Goal: Task Accomplishment & Management: Manage account settings

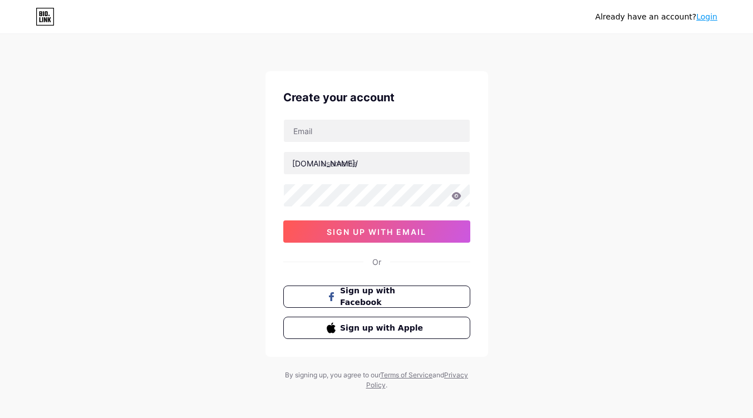
type input "arshifikurdistan@gmail.com"
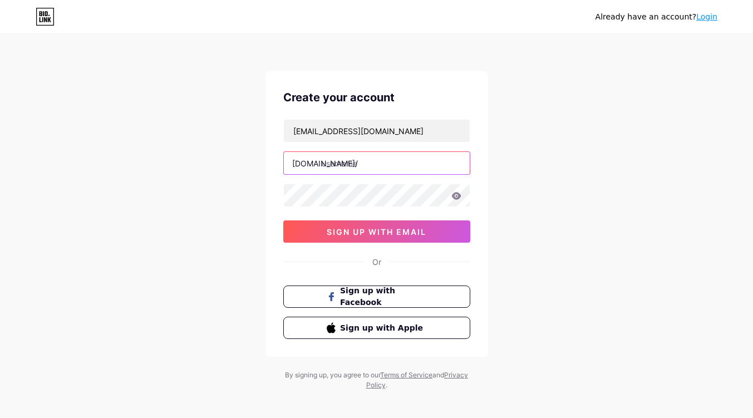
click at [370, 165] on input "text" at bounding box center [377, 163] width 186 height 22
type input "arshifikurdistan"
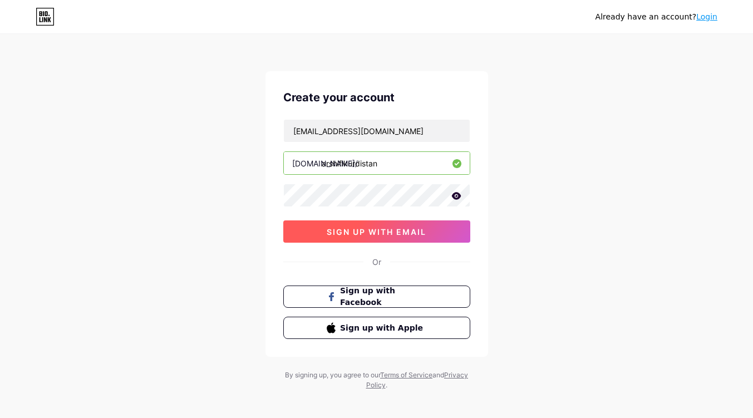
click at [348, 232] on span "sign up with email" at bounding box center [377, 231] width 100 height 9
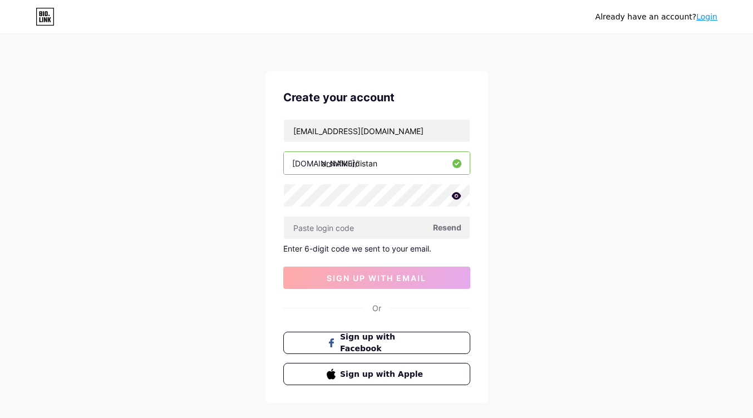
click at [445, 227] on span "Resend" at bounding box center [447, 228] width 28 height 12
click at [378, 136] on input "arshifikurdistan@gmail.com" at bounding box center [377, 131] width 186 height 22
click at [433, 128] on input "arshifikurdistan@gmail.com" at bounding box center [377, 131] width 186 height 22
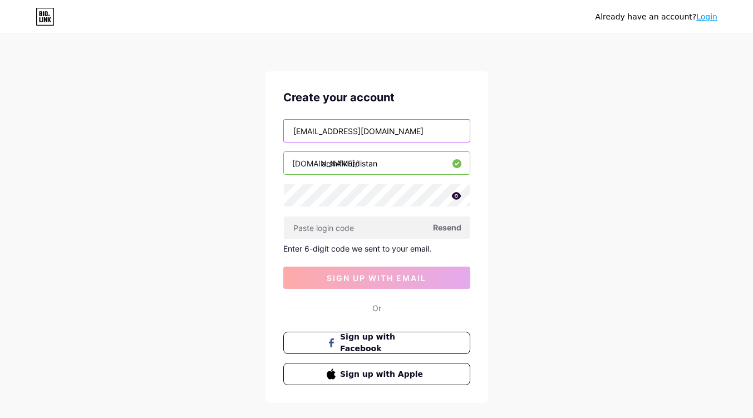
click at [433, 128] on input "arshifikurdistan@gmail.com" at bounding box center [377, 131] width 186 height 22
click at [444, 230] on span "Resend" at bounding box center [447, 228] width 28 height 12
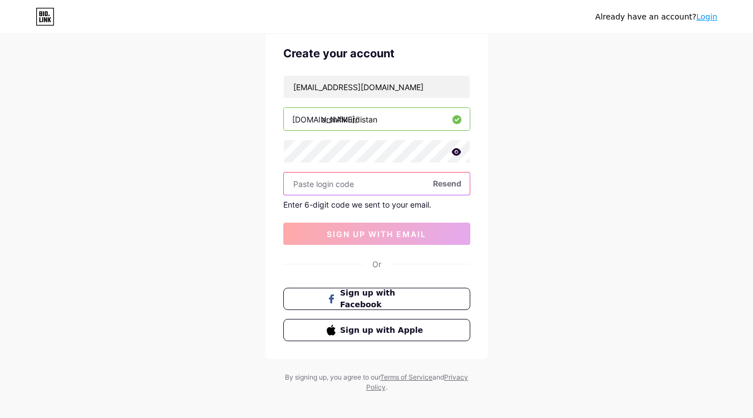
scroll to position [54, 0]
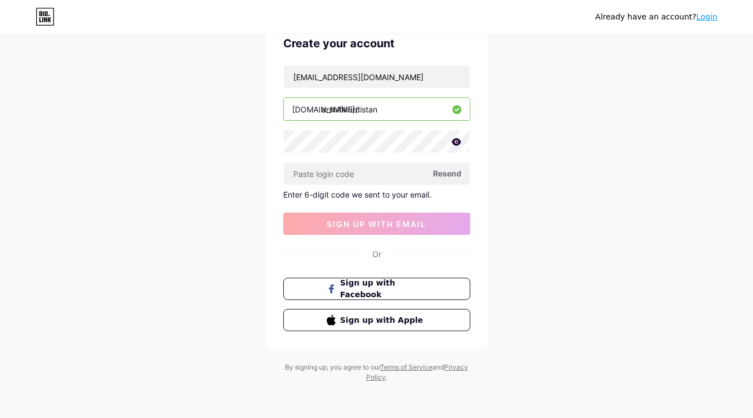
click at [51, 18] on icon at bounding box center [45, 17] width 19 height 18
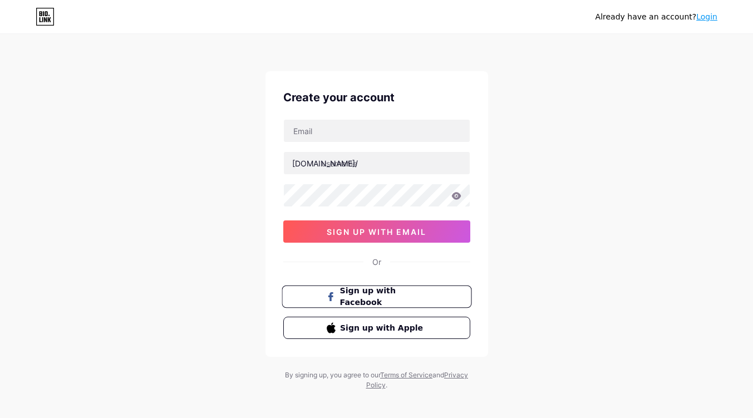
click at [355, 295] on span "Sign up with Facebook" at bounding box center [383, 297] width 87 height 24
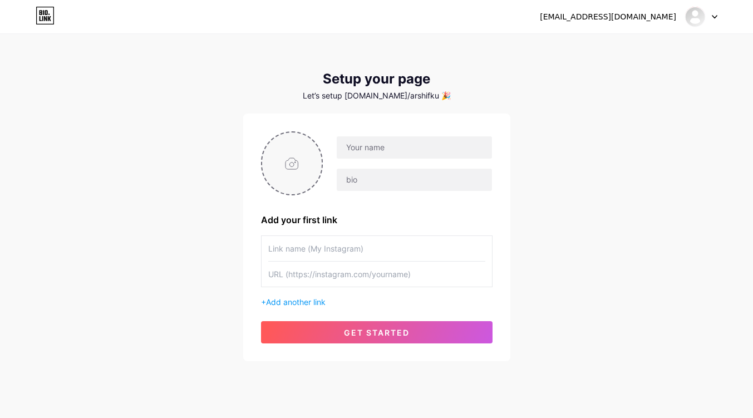
click at [290, 163] on input "file" at bounding box center [292, 164] width 60 height 62
type input "C:\fakepath\ARCHIVE KURDISTAN.jpg"
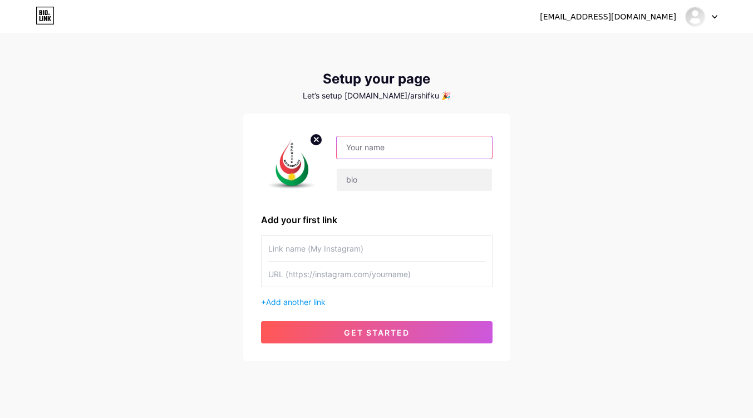
click at [416, 147] on input "text" at bounding box center [414, 147] width 155 height 22
type input "ئەرشیفی کوردستان"
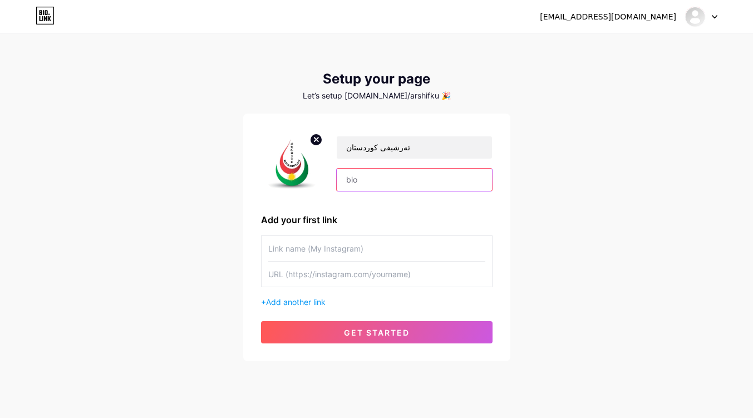
click at [393, 185] on input "text" at bounding box center [414, 180] width 155 height 22
click at [356, 186] on input "text" at bounding box center [414, 180] width 155 height 22
paste input "بۆ بڵاوکردنەوەی وێنە و ڤیدیۆی بڵاو نەکراوەو دەگمەنی هەڵەبجە و دەوروبەری"
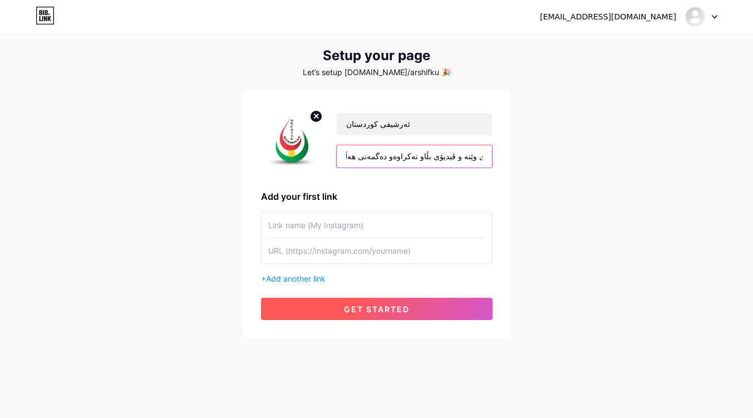
type input "بۆ بڵاوکردنەوەی وێنە و ڤیدیۆی بڵاو نەکراوەو دەگمەنی هەڵەبجە و دەوروبەری"
click at [388, 308] on span "get started" at bounding box center [377, 309] width 66 height 9
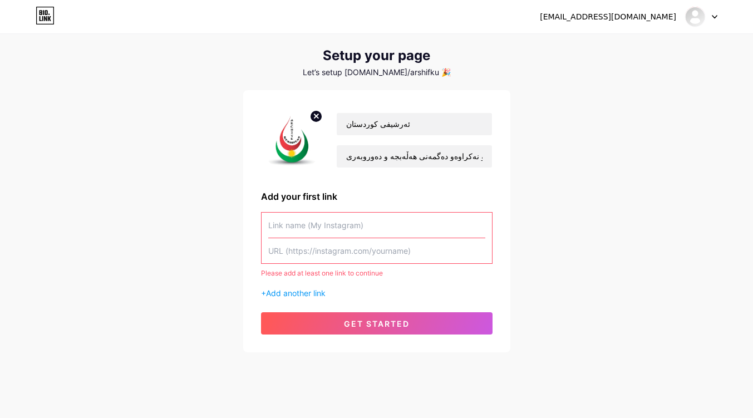
click at [314, 224] on input "text" at bounding box center [376, 225] width 217 height 25
click at [305, 255] on input "text" at bounding box center [376, 250] width 217 height 25
paste input "https://www.instagram.com/arshifikurdistan/"
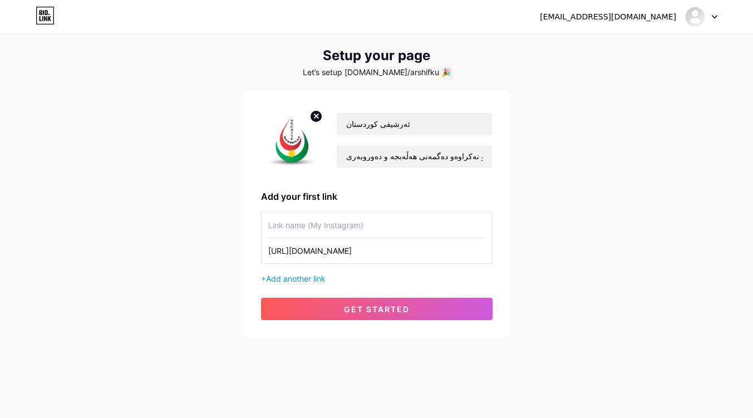
type input "https://www.instagram.com/arshifikurdistan/"
click at [317, 225] on input "text" at bounding box center [376, 225] width 217 height 25
type input "ح"
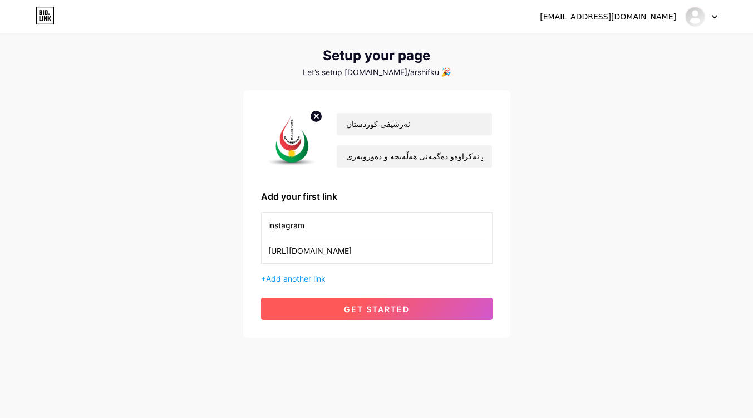
type input "instagram"
click at [378, 312] on span "get started" at bounding box center [377, 309] width 66 height 9
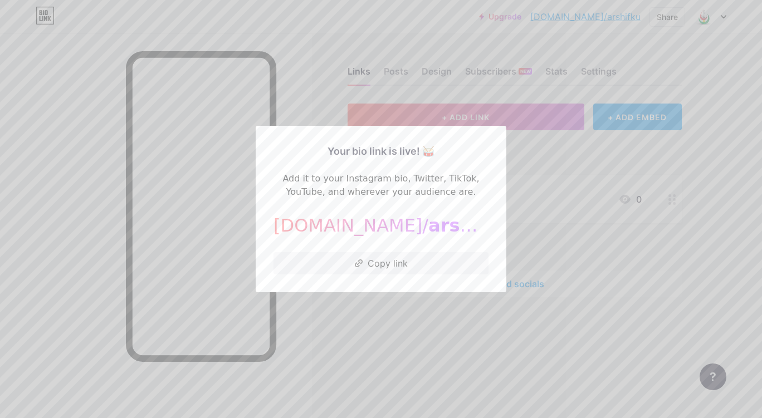
click at [416, 336] on div at bounding box center [381, 209] width 762 height 418
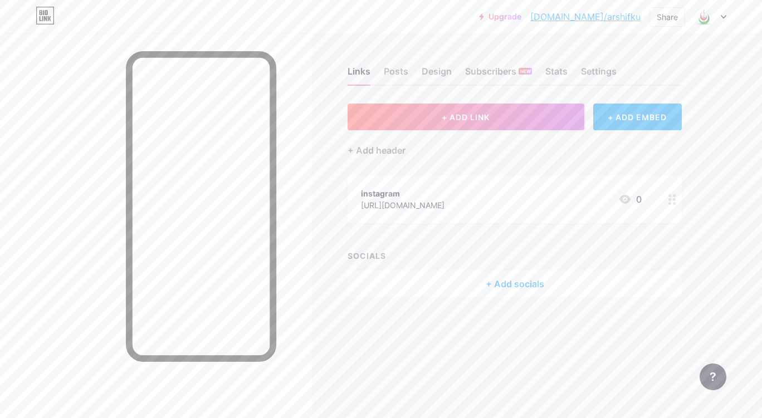
click at [556, 63] on div "Links Posts Design Subscribers NEW Stats Settings" at bounding box center [514, 66] width 334 height 39
click at [557, 69] on div "Stats" at bounding box center [556, 75] width 22 height 20
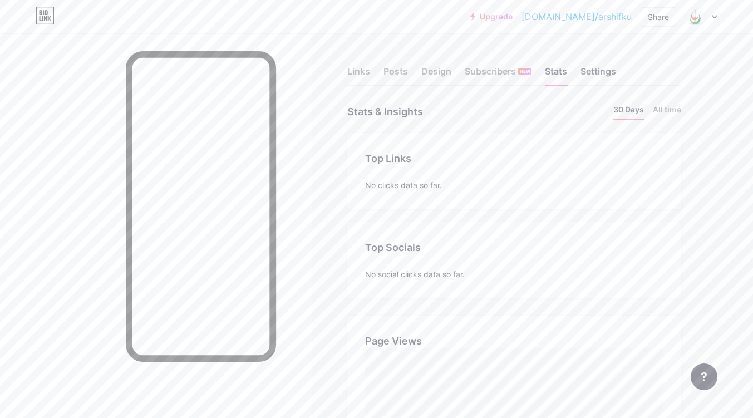
scroll to position [418, 753]
click at [597, 72] on div "Settings" at bounding box center [599, 75] width 36 height 20
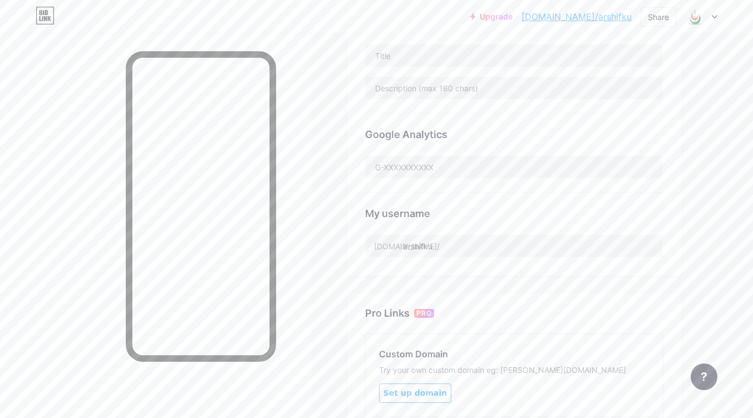
scroll to position [278, 0]
click at [457, 241] on input "arshifku" at bounding box center [514, 245] width 297 height 22
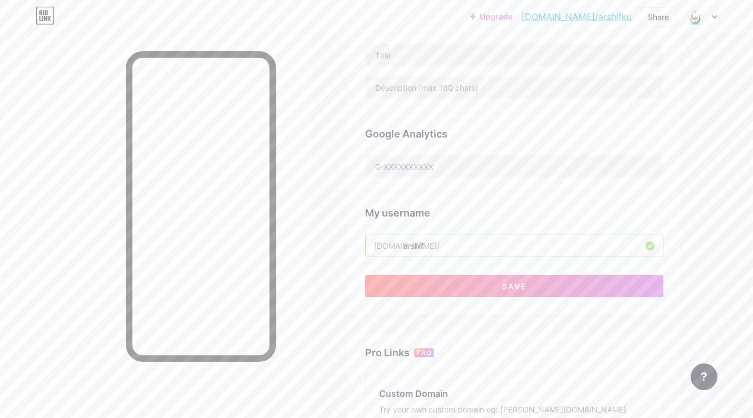
type input "arshifikurdistan"
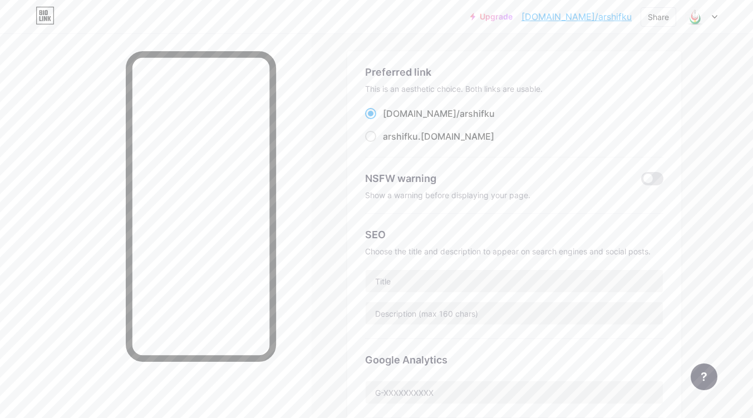
scroll to position [0, 0]
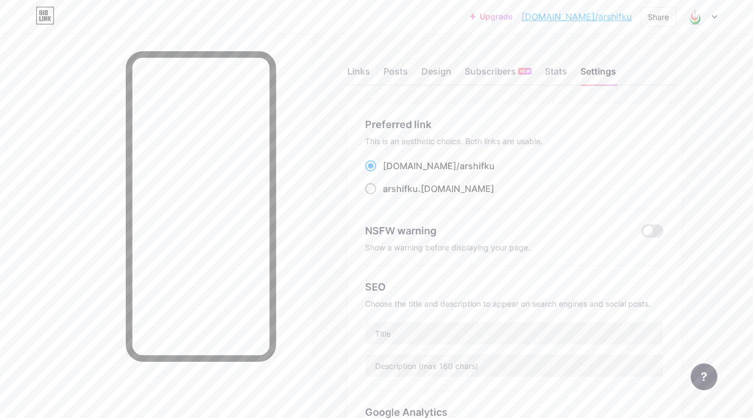
click at [371, 189] on span at bounding box center [370, 188] width 11 height 11
click at [383, 195] on input "arshifku .bio.link" at bounding box center [386, 198] width 7 height 7
radio input "true"
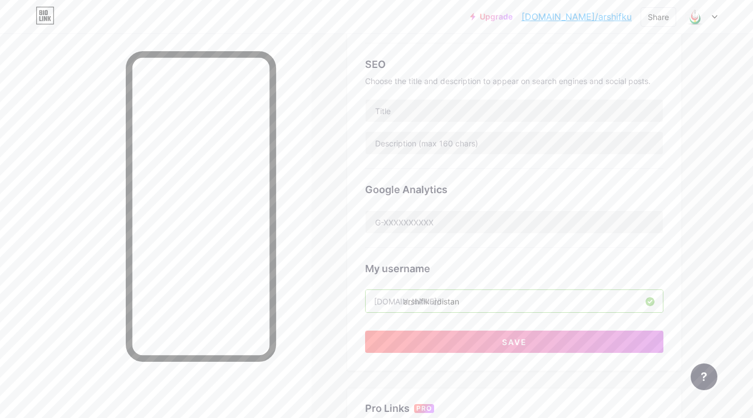
scroll to position [334, 0]
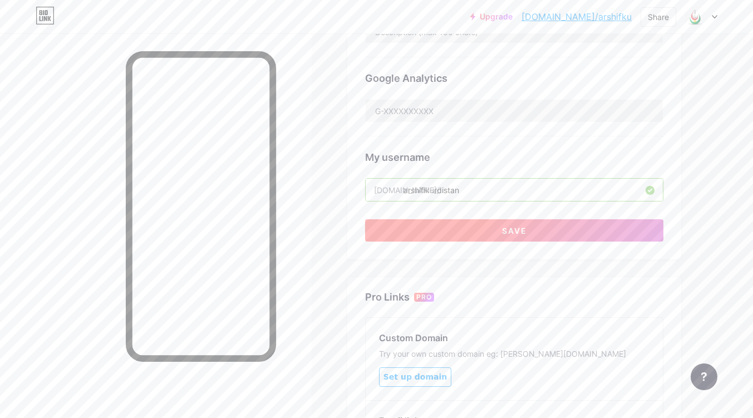
click at [481, 229] on button "Save" at bounding box center [514, 230] width 298 height 22
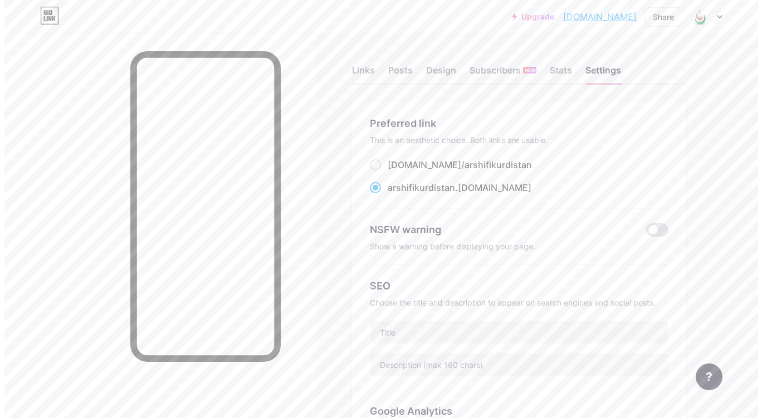
scroll to position [0, 0]
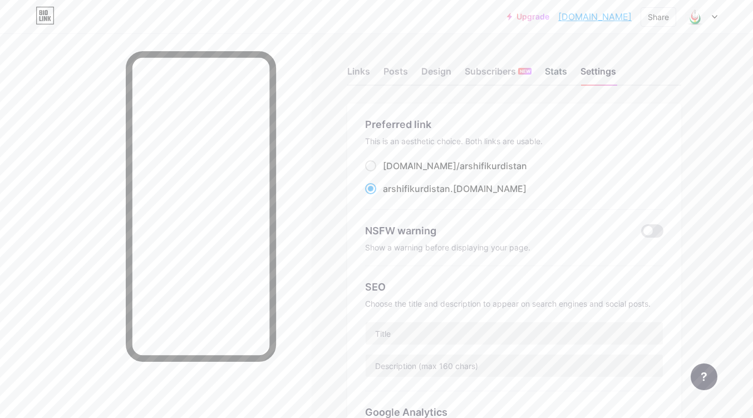
click at [556, 70] on div "Stats" at bounding box center [556, 75] width 22 height 20
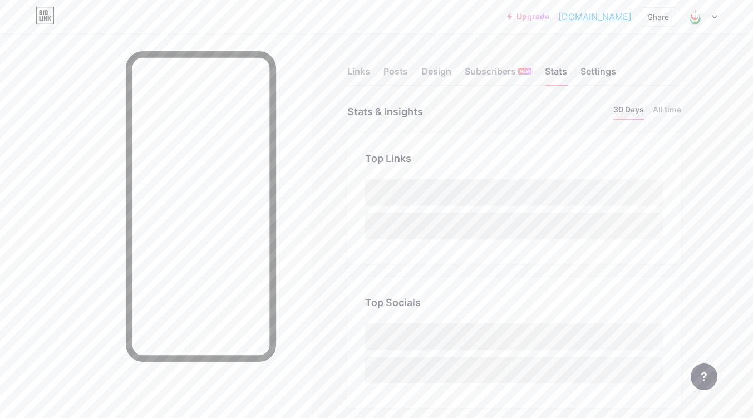
click at [596, 70] on div "Settings" at bounding box center [599, 75] width 36 height 20
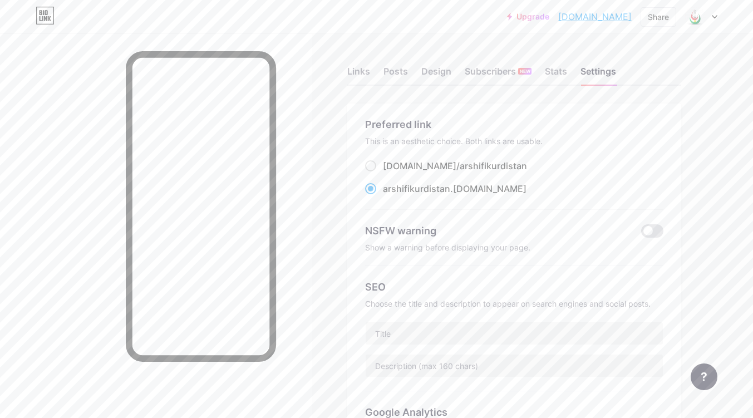
drag, startPoint x: 435, startPoint y: 188, endPoint x: 411, endPoint y: 188, distance: 23.4
click at [411, 188] on span "arshifikurdistan" at bounding box center [416, 188] width 67 height 11
click at [390, 195] on input "arshifikurdistan .bio.link" at bounding box center [386, 198] width 7 height 7
click at [456, 188] on div "arshifikurdistan .bio.link" at bounding box center [455, 188] width 144 height 13
click at [390, 195] on input "arshifikurdistan .bio.link" at bounding box center [386, 198] width 7 height 7
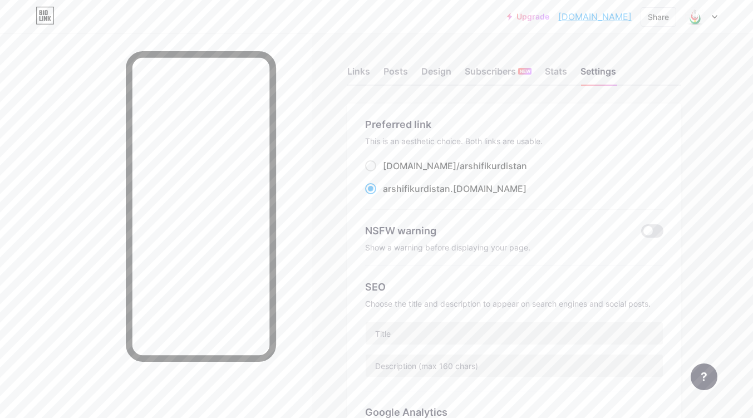
click at [428, 195] on div "arshifikurdistan .bio.link" at bounding box center [455, 188] width 144 height 13
click at [390, 195] on input "arshifikurdistan .bio.link" at bounding box center [386, 198] width 7 height 7
click at [587, 18] on link "arshifikurdistan.bio.link" at bounding box center [594, 16] width 73 height 13
click at [364, 74] on div "Links" at bounding box center [358, 75] width 23 height 20
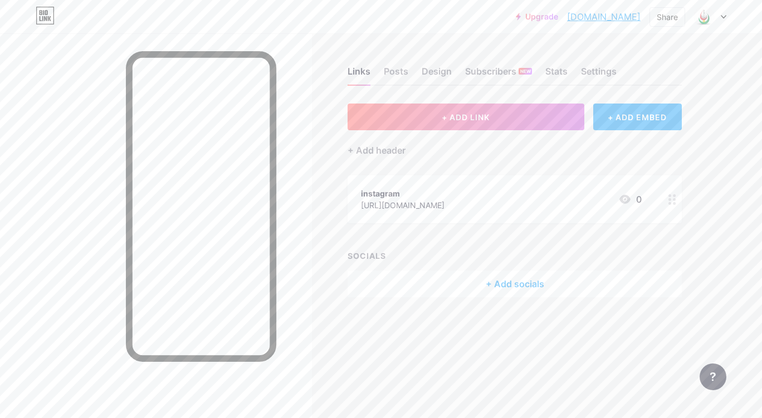
click at [669, 200] on icon at bounding box center [672, 199] width 8 height 11
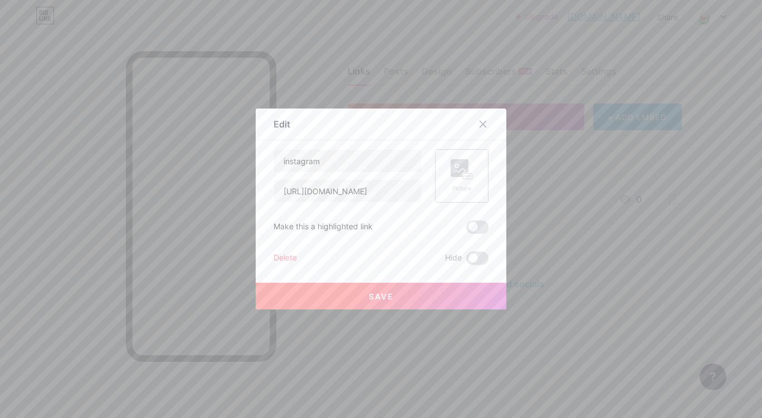
click at [463, 169] on rect at bounding box center [459, 168] width 18 height 18
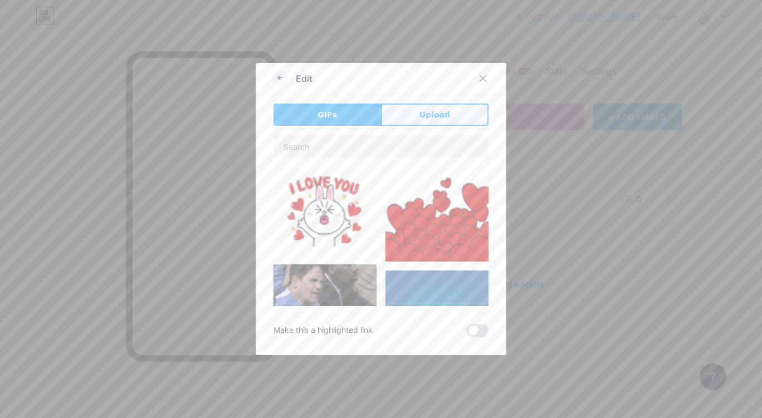
click at [434, 115] on span "Upload" at bounding box center [434, 115] width 31 height 12
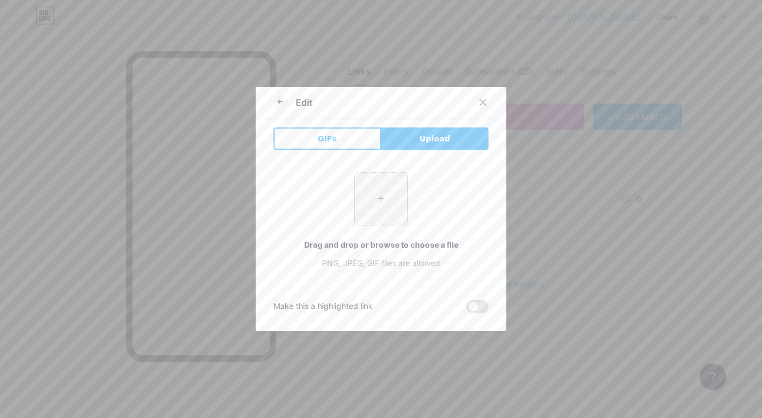
click at [387, 203] on input "file" at bounding box center [381, 199] width 52 height 52
type input "C:\fakepath\8QHmiQndPEQzFzZOWlfp6JLOvajXtVp9.png"
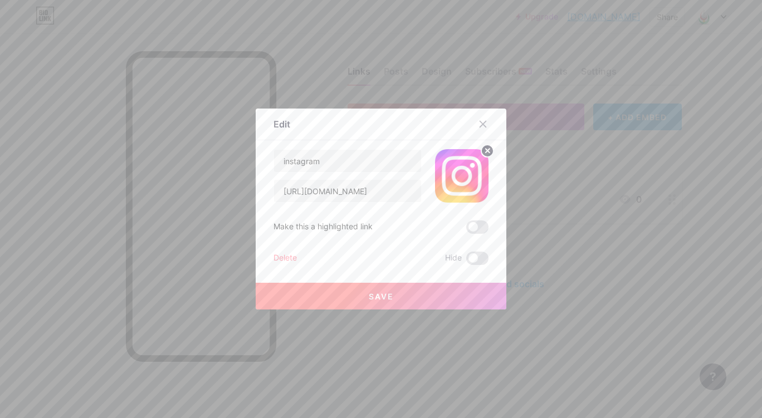
click at [372, 294] on span "Save" at bounding box center [381, 296] width 25 height 9
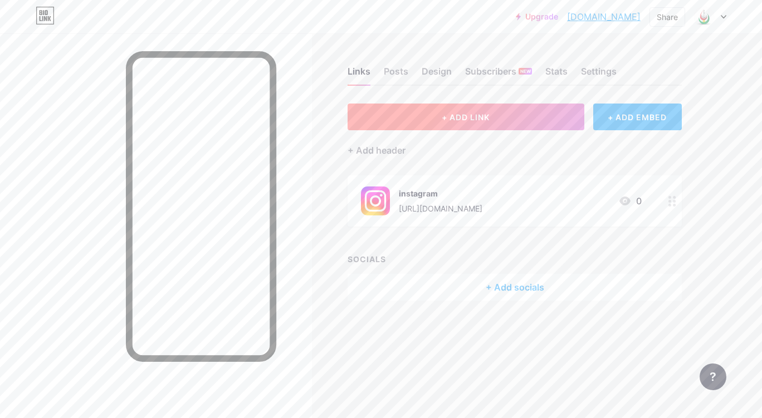
click at [504, 117] on button "+ ADD LINK" at bounding box center [465, 117] width 237 height 27
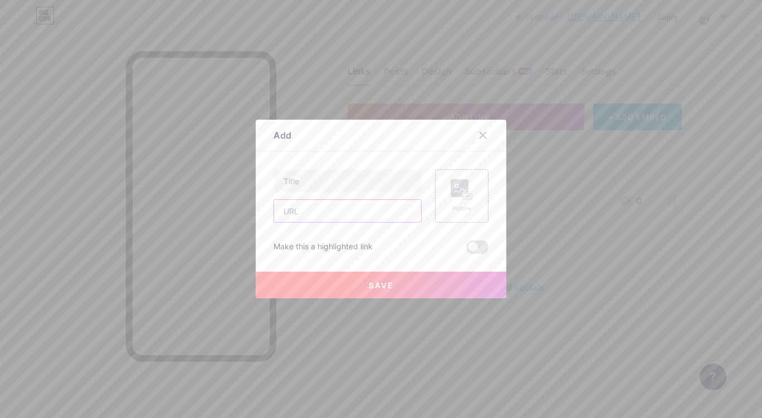
paste input "https://www.tiktok.com/@arshifihalabja"
type input "https://www.tiktok.com/@arshifihalabja"
click at [377, 187] on input "text" at bounding box center [347, 181] width 147 height 22
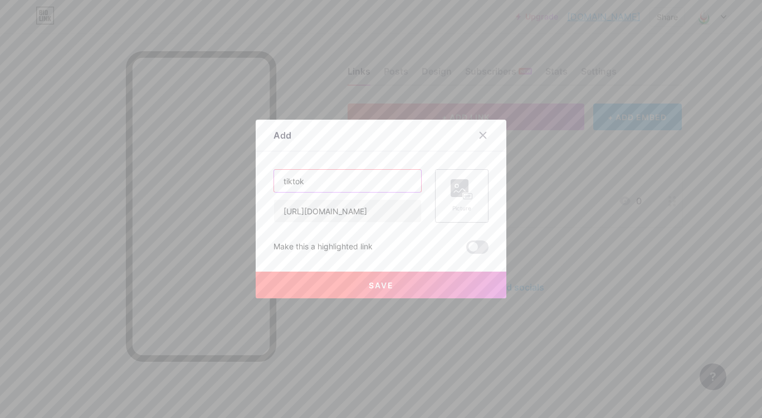
type input "tiktok"
click at [470, 185] on div "Picture" at bounding box center [461, 195] width 53 height 53
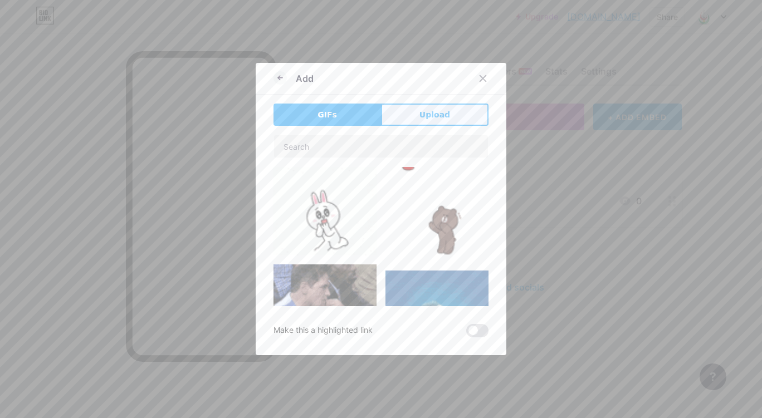
click at [429, 117] on span "Upload" at bounding box center [434, 115] width 31 height 12
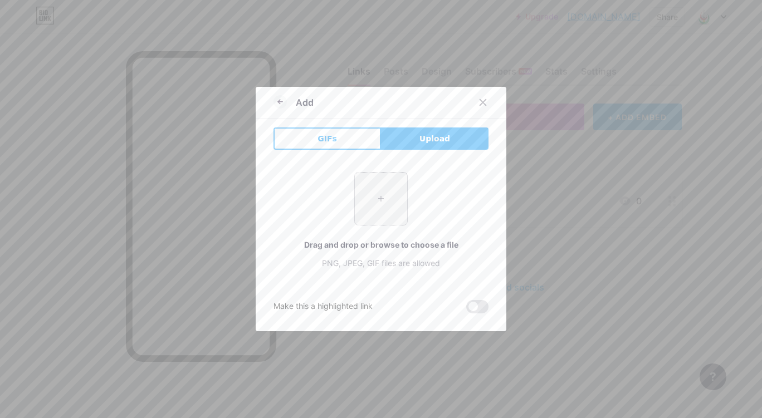
click at [386, 184] on input "file" at bounding box center [381, 199] width 52 height 52
type input "C:\fakepath\2lGHg0zDWWGIn0E6MVgllB0wJUKqyRwJ.png"
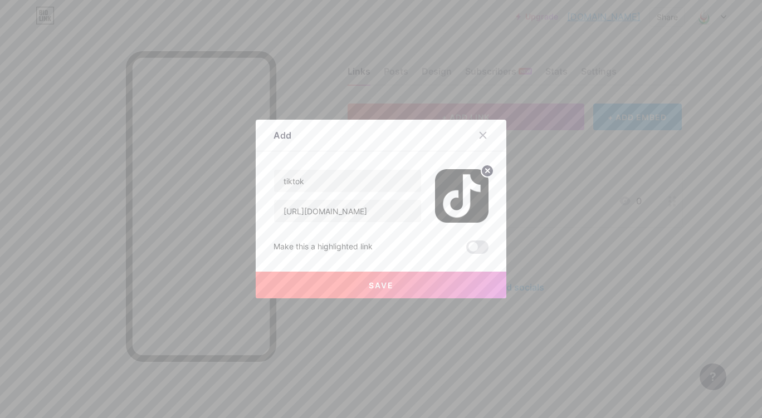
click at [363, 282] on button "Save" at bounding box center [381, 285] width 251 height 27
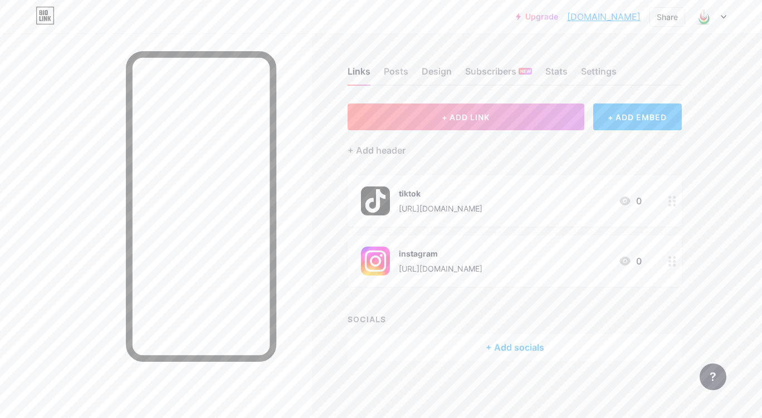
click at [586, 16] on link "arshifikurdistan.bio.link" at bounding box center [603, 16] width 73 height 13
click at [468, 119] on span "+ ADD LINK" at bounding box center [466, 116] width 48 height 9
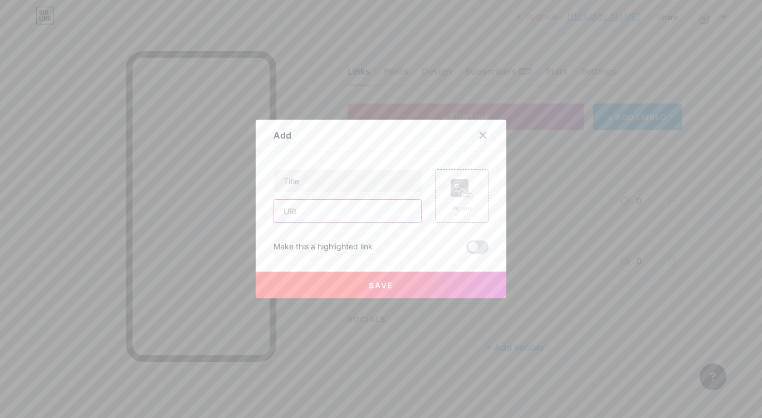
click at [300, 208] on input "text" at bounding box center [347, 211] width 147 height 22
paste input "https://www.youtube.com/@arshifikurdistan"
type input "https://www.youtube.com/@arshifikurdistan"
click at [316, 180] on input "text" at bounding box center [347, 181] width 147 height 22
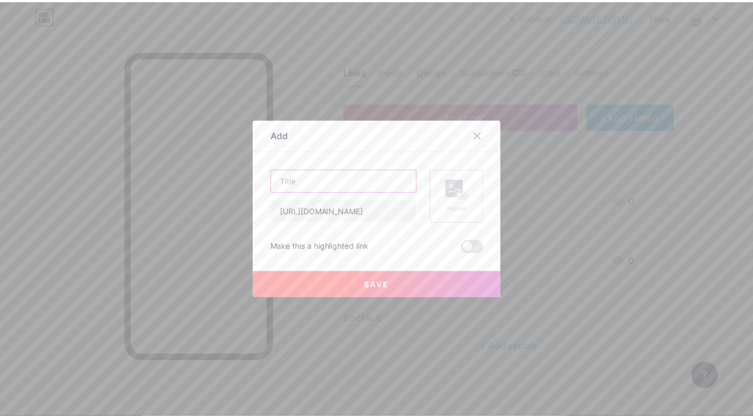
scroll to position [0, 0]
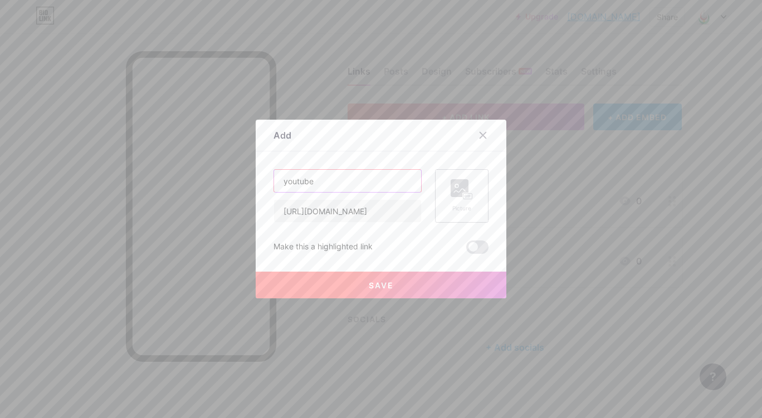
type input "youtube"
click at [454, 192] on icon at bounding box center [461, 189] width 22 height 21
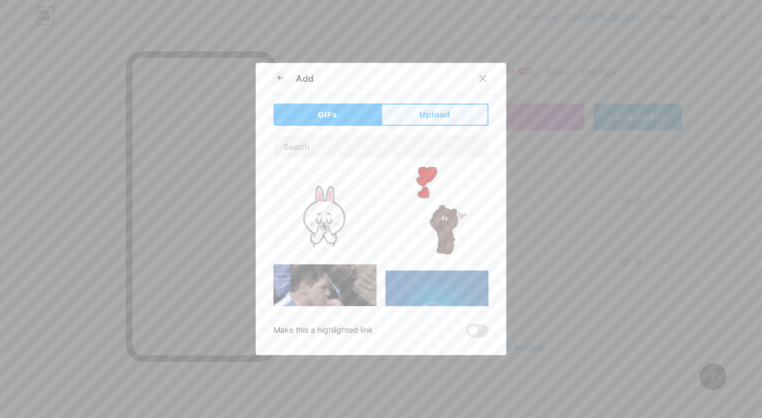
click at [419, 111] on span "Upload" at bounding box center [434, 115] width 31 height 12
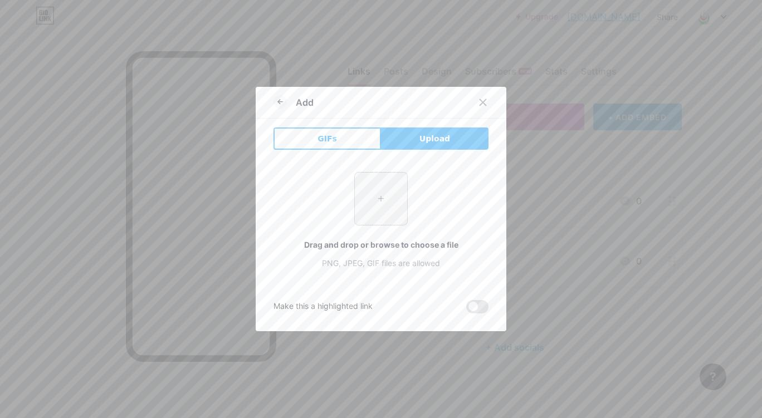
click at [386, 201] on input "file" at bounding box center [381, 199] width 52 height 52
type input "C:\fakepath\3EIGsFvbIUu7VnZPEBvdEHya0Qywiyrz.png"
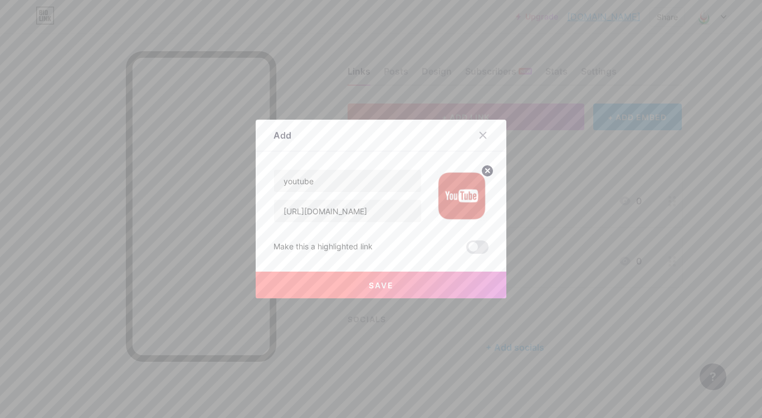
click at [369, 285] on span "Save" at bounding box center [381, 285] width 25 height 9
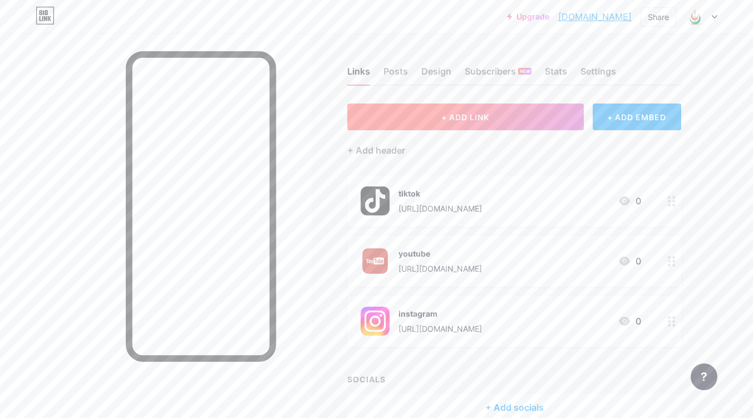
click at [453, 111] on button "+ ADD LINK" at bounding box center [465, 117] width 237 height 27
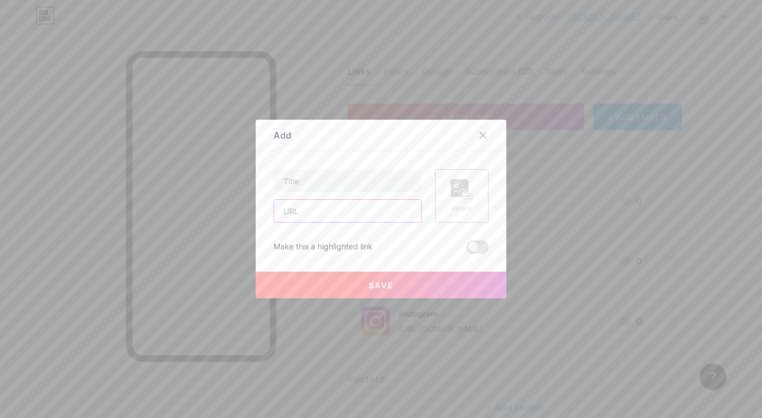
paste input "https://www.facebook.com/arshifikurdistan"
type input "https://www.facebook.com/arshifikurdistan"
click at [450, 202] on div "Picture" at bounding box center [461, 195] width 22 height 33
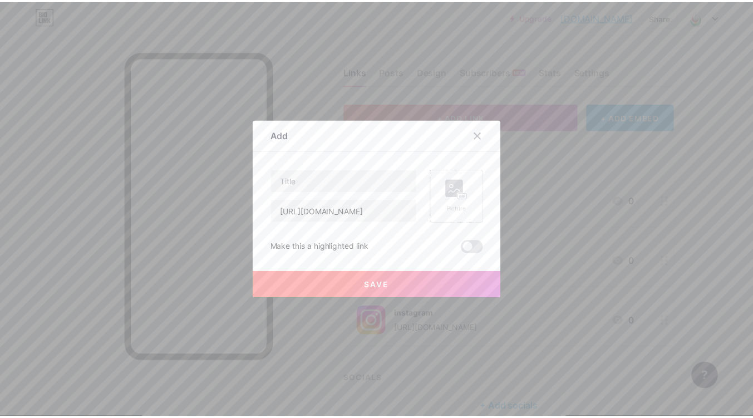
scroll to position [0, 0]
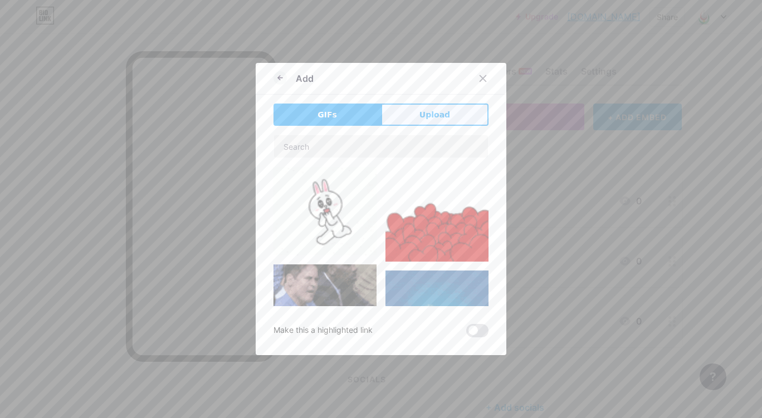
click at [445, 115] on button "Upload" at bounding box center [434, 115] width 107 height 22
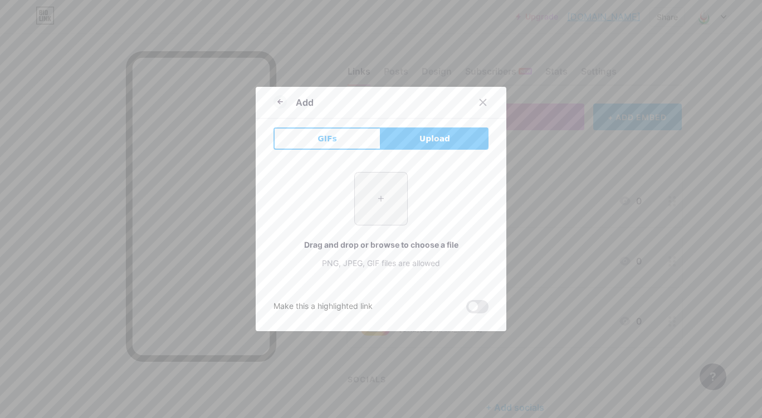
click at [389, 189] on input "file" at bounding box center [381, 199] width 52 height 52
type input "C:\fakepath\2JzWFFPJNekRyoY0MPeDQcH7XAIigYQD.png"
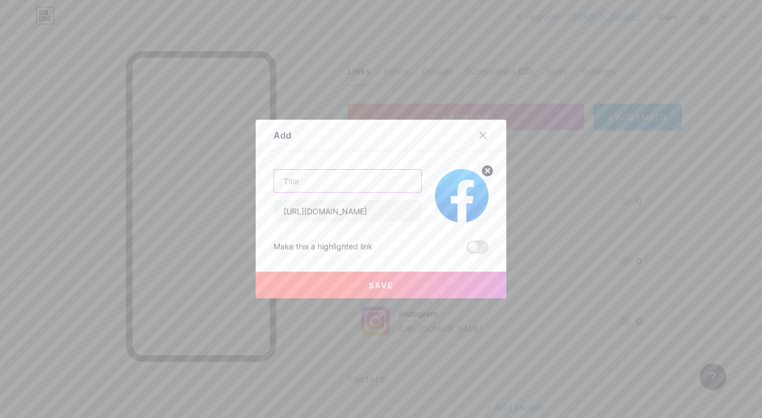
click at [331, 180] on input "text" at bounding box center [347, 181] width 147 height 22
type input "facebook"
click at [355, 278] on button "Save" at bounding box center [381, 285] width 251 height 27
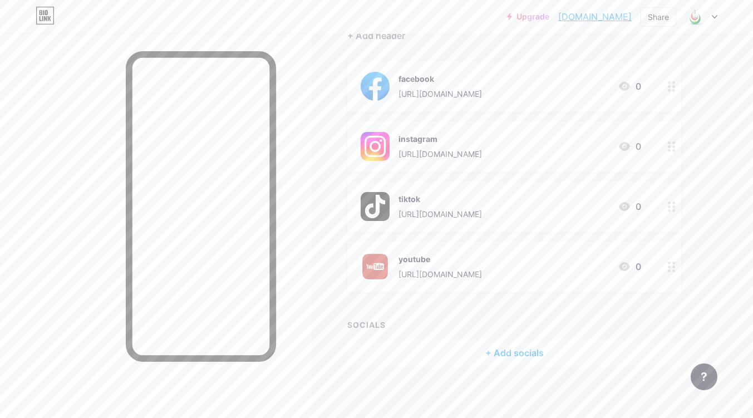
scroll to position [118, 0]
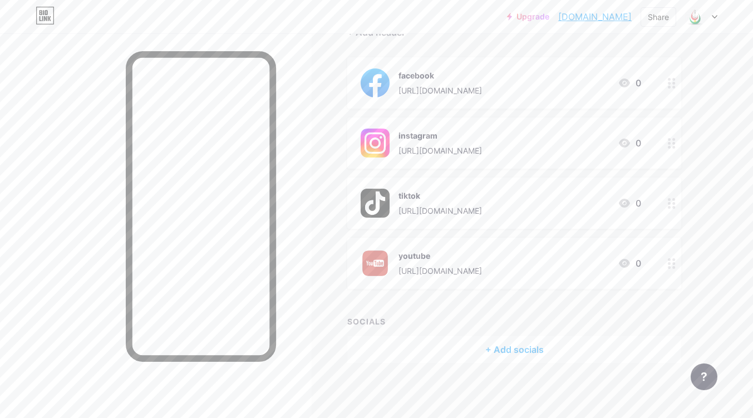
click at [526, 354] on div "+ Add socials" at bounding box center [514, 349] width 334 height 27
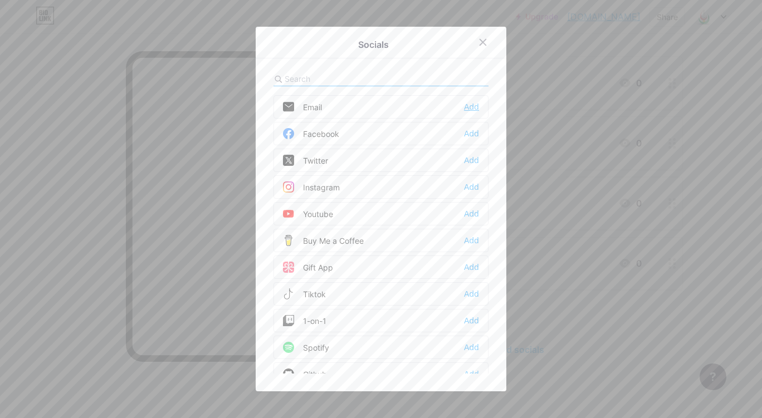
click at [467, 103] on div "Add" at bounding box center [471, 106] width 15 height 11
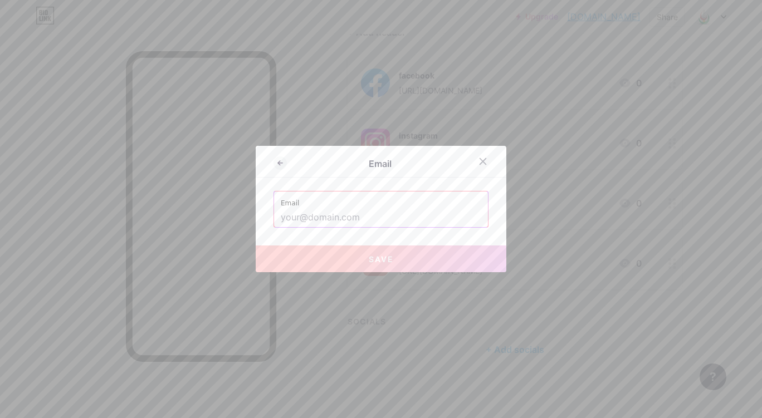
click at [298, 216] on input "text" at bounding box center [381, 217] width 200 height 19
paste input "arshifikurdistan@gmail.com"
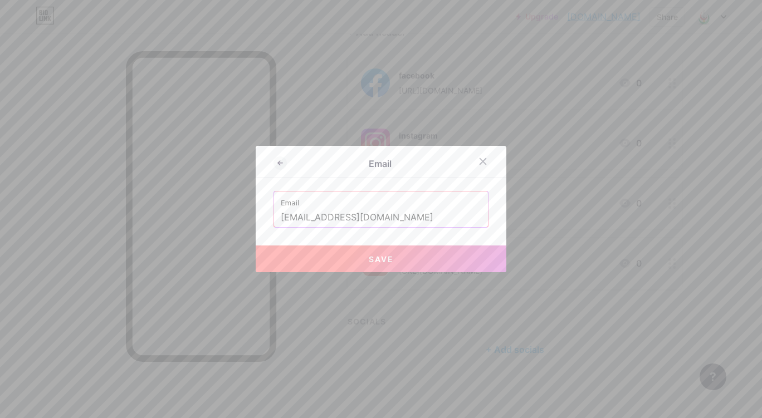
click at [373, 255] on span "Save" at bounding box center [381, 258] width 25 height 9
type input "mailto:arshifikurdistan@gmail.com"
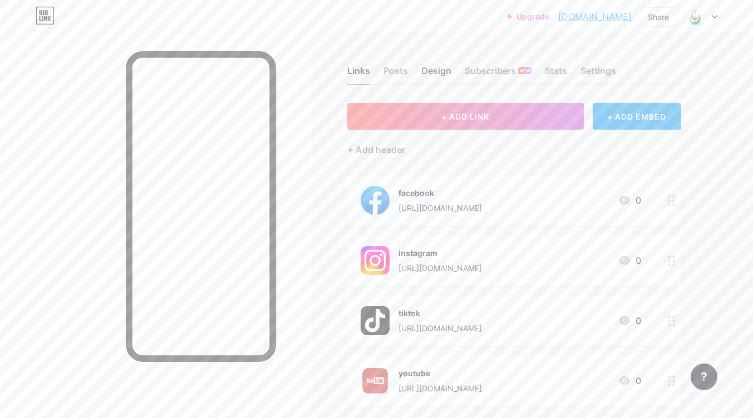
scroll to position [0, 0]
click at [600, 67] on div "Settings" at bounding box center [599, 75] width 36 height 20
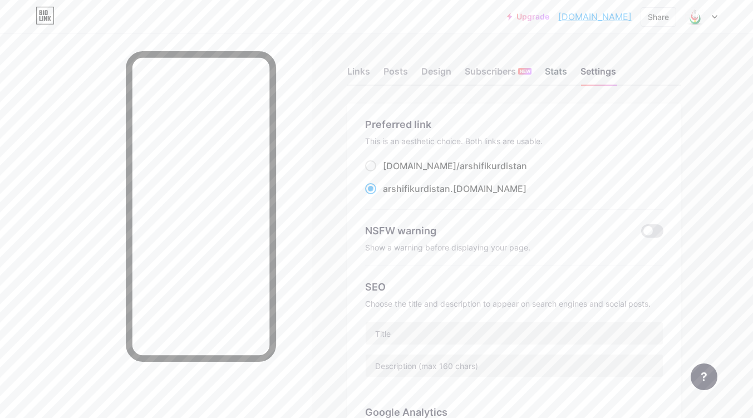
click at [557, 71] on div "Stats" at bounding box center [556, 75] width 22 height 20
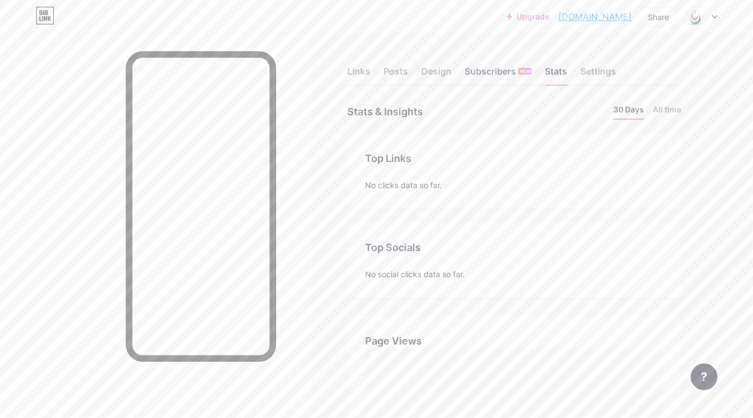
click at [492, 68] on div "Subscribers NEW" at bounding box center [498, 75] width 67 height 20
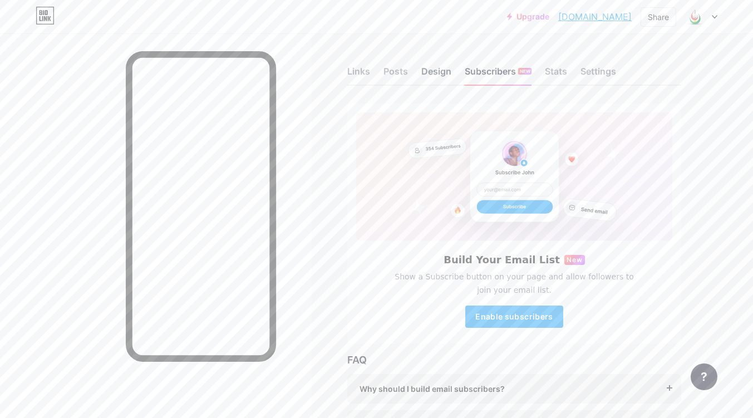
click at [428, 67] on div "Design" at bounding box center [436, 75] width 30 height 20
click at [400, 67] on div "Posts" at bounding box center [396, 75] width 24 height 20
click at [439, 67] on div "Design" at bounding box center [436, 75] width 30 height 20
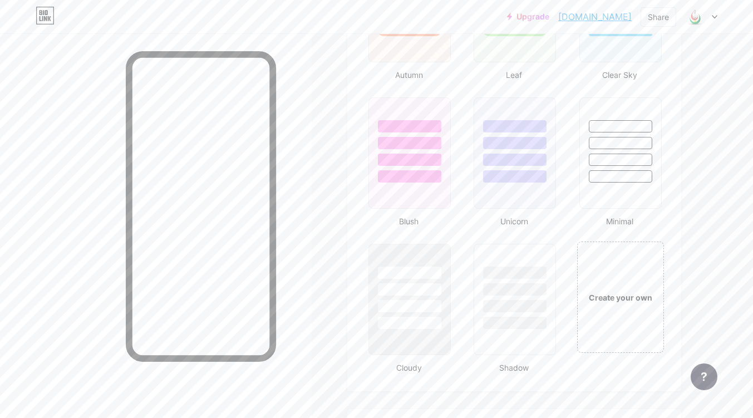
scroll to position [1473, 0]
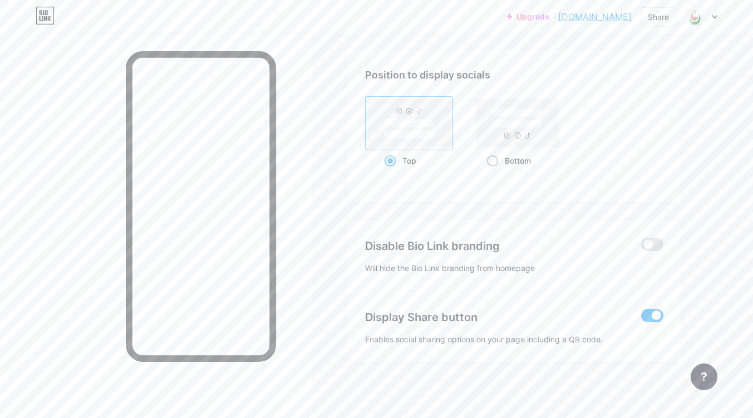
click at [492, 162] on span at bounding box center [492, 160] width 11 height 11
click at [492, 171] on input "Bottom" at bounding box center [490, 174] width 7 height 7
radio input "true"
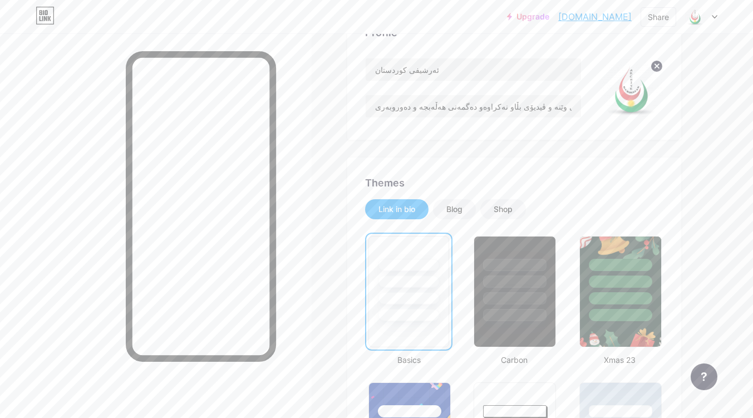
scroll to position [0, 0]
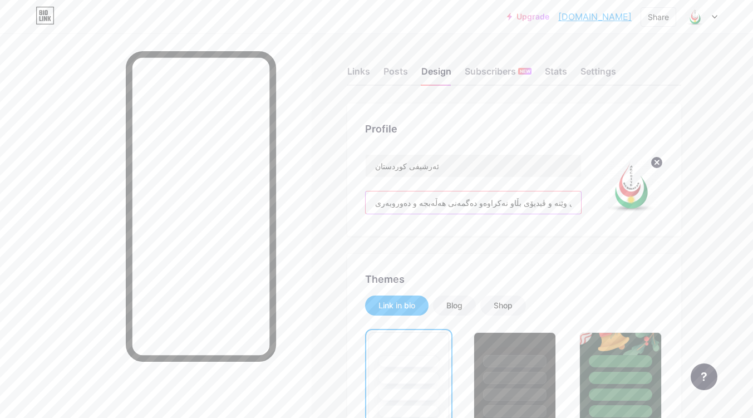
click at [475, 209] on input "بۆ بڵاوکردنەوەی وێنە و ڤیدیۆی بڵاو نەکراوەو دەگمەنی هەڵەبجە و دەوروبەری" at bounding box center [473, 203] width 215 height 22
click at [473, 206] on input "بۆ بڵاوکردنەوەی وێنە و ڤیدیۆی بڵاو نەکراوەو دەگمەنی هەڵەبجە و دەوروبەری" at bounding box center [473, 203] width 215 height 22
click at [473, 205] on input "بۆ بڵاوکردنەوەی وێنە و ڤیدیۆی بڵاو نەکراوەو دەگمەنی هەڵەبجە و دەوروبەری" at bounding box center [473, 203] width 215 height 22
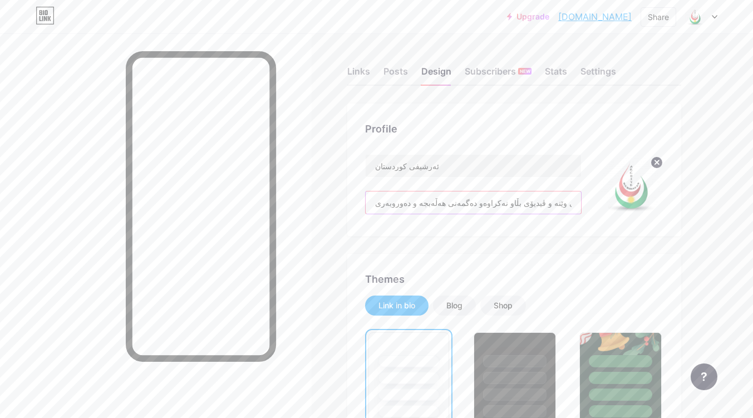
paste input "ەکۆیەک بۆ کۆکردنەوەی ڤیدێۆ و وێنەکۆن و دەگمەنەکانی کوردستان"
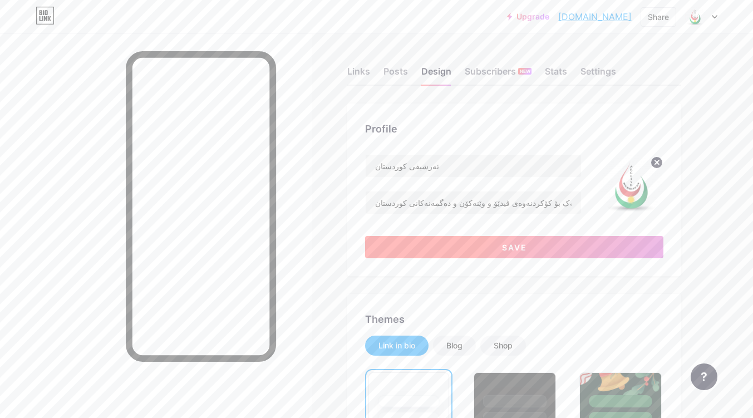
click at [497, 244] on button "Save" at bounding box center [514, 247] width 298 height 22
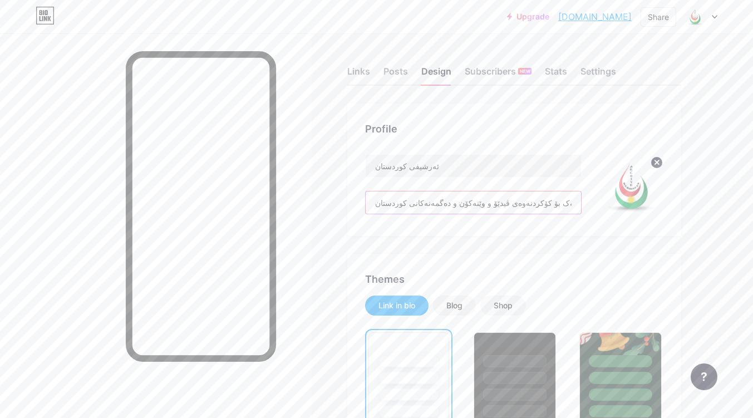
click at [452, 203] on input "سەکۆیەک بۆ کۆکردنەوەی ڤیدێۆ و وێنەکۆن و دەگمەنەکانی کوردستان" at bounding box center [473, 203] width 215 height 22
click at [451, 203] on input "سەکۆیەک بۆ کۆکردنەوەی ڤیدێۆ و وێنەکۆن و دەگمەنەکانی کوردستان" at bounding box center [473, 203] width 215 height 22
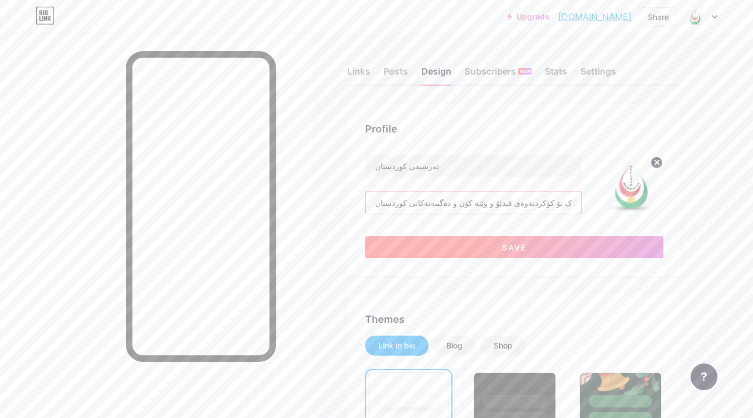
type input "سەکۆیەک بۆ کۆکردنەوەی ڤیدێۆ و وێنە کۆن و دەگمەنەکانی کوردستان"
click at [488, 240] on button "Save" at bounding box center [514, 247] width 298 height 22
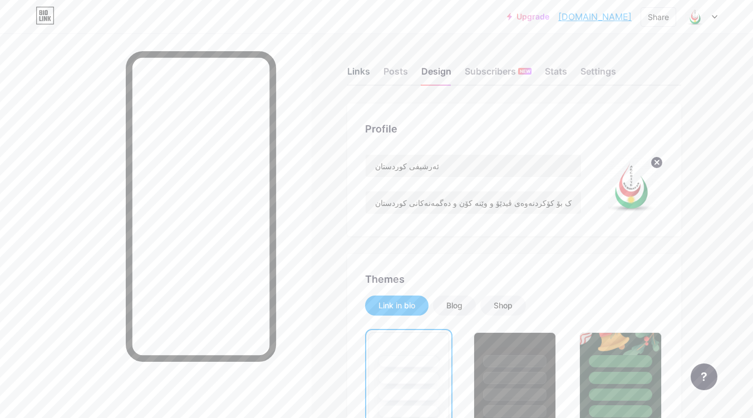
click at [361, 70] on div "Links" at bounding box center [358, 75] width 23 height 20
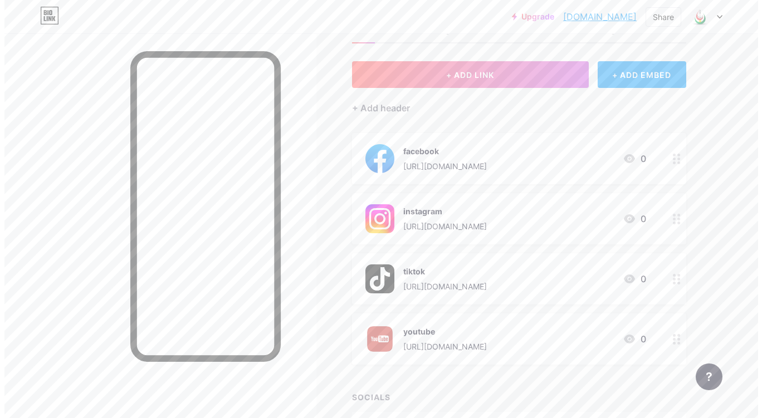
scroll to position [56, 0]
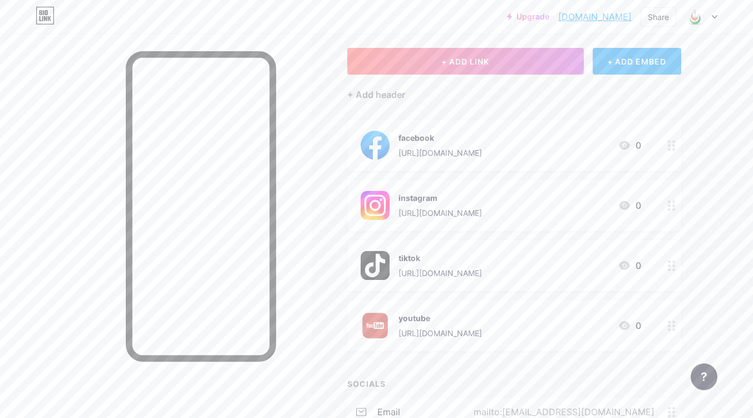
click at [482, 206] on div "instagram https://www.instagram.com/arshifikurdistan/" at bounding box center [441, 205] width 84 height 29
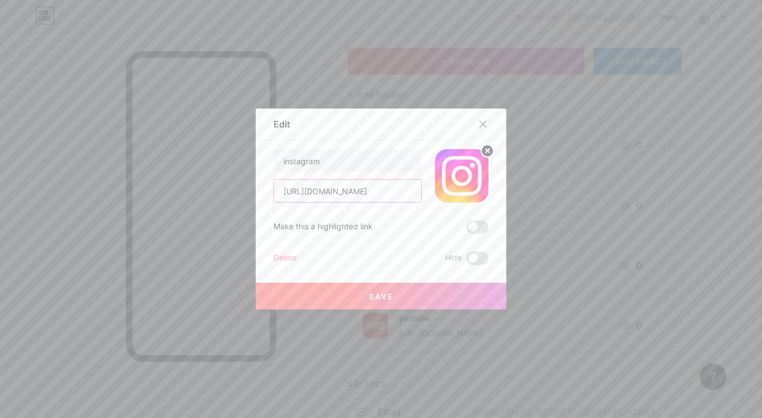
click at [345, 192] on input "https://www.instagram.com/arshifikurdistan/" at bounding box center [347, 191] width 147 height 22
paste input "tiktok.com/@arshifikurdistan"
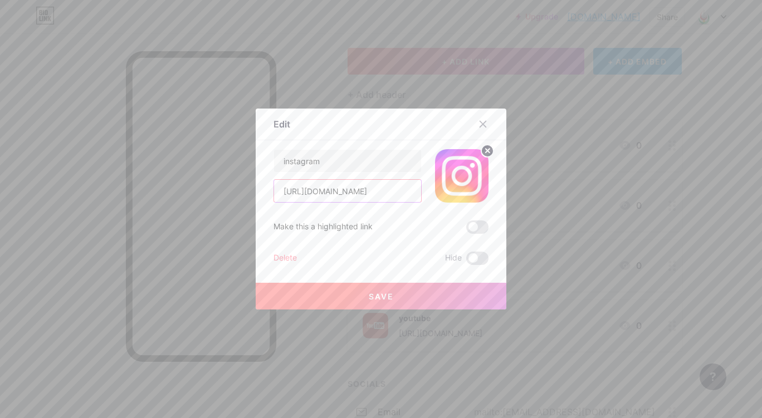
scroll to position [0, 24]
type input "https://www.tiktok.com/@arshifikurdistan"
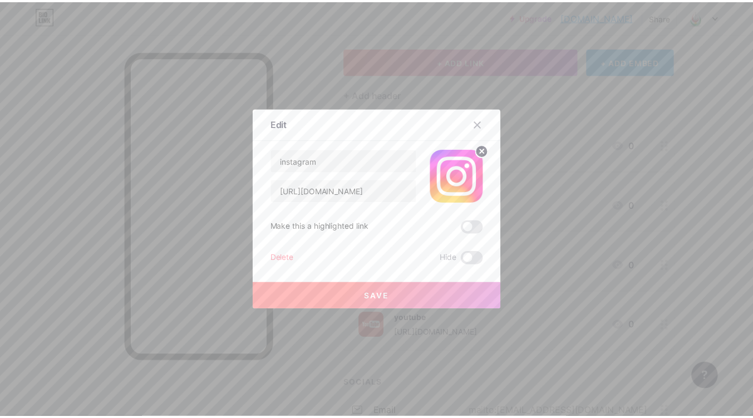
scroll to position [0, 0]
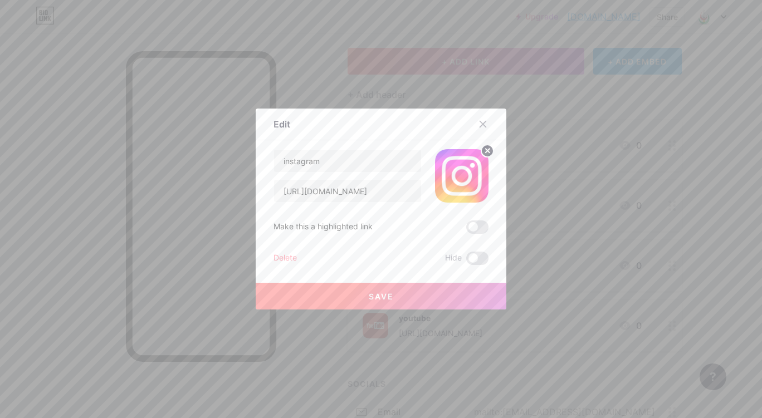
click at [368, 291] on button "Save" at bounding box center [381, 296] width 251 height 27
